Goal: Check status: Check status

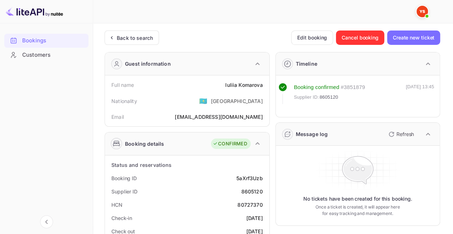
drag, startPoint x: 128, startPoint y: 39, endPoint x: 139, endPoint y: 62, distance: 25.5
click at [128, 41] on div "Back to search" at bounding box center [135, 38] width 36 height 8
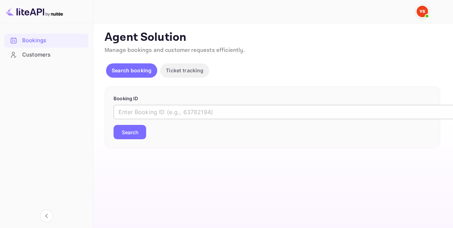
click at [156, 113] on input "text" at bounding box center [293, 112] width 358 height 14
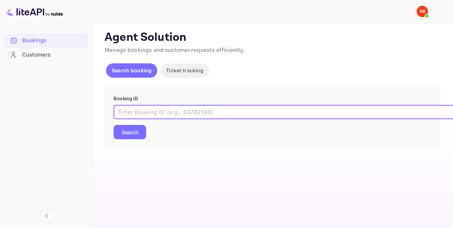
paste input "7602134"
type input "7602134"
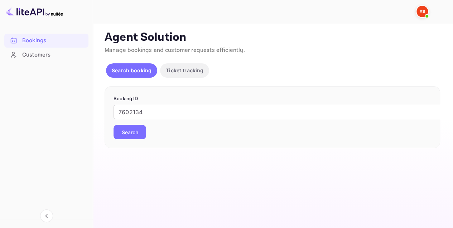
click at [130, 135] on button "Search" at bounding box center [130, 132] width 33 height 14
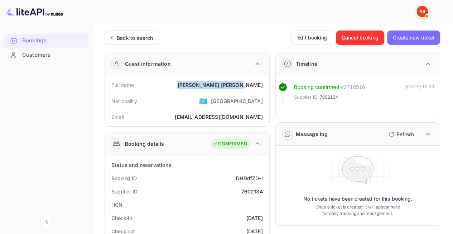
drag, startPoint x: 224, startPoint y: 86, endPoint x: 263, endPoint y: 88, distance: 39.5
click at [263, 88] on div "Full name [PERSON_NAME]" at bounding box center [187, 84] width 159 height 13
copy div "[PERSON_NAME]"
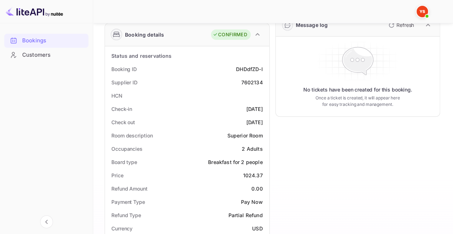
scroll to position [143, 0]
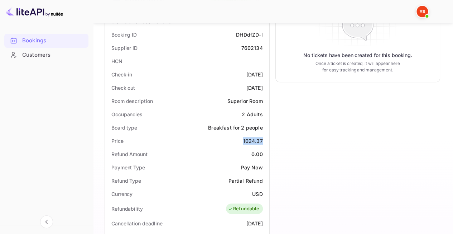
drag, startPoint x: 241, startPoint y: 137, endPoint x: 262, endPoint y: 141, distance: 22.0
click at [262, 141] on div "Price 1024.37" at bounding box center [187, 140] width 159 height 13
copy div "1024.37"
